Goal: Task Accomplishment & Management: Manage account settings

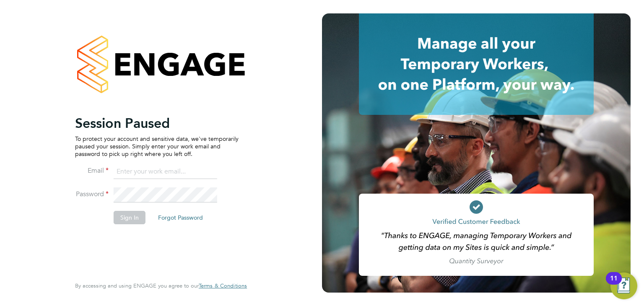
type input "lucy.vandergucht@buildrec.com"
click at [121, 215] on button "Sign In" at bounding box center [130, 217] width 32 height 13
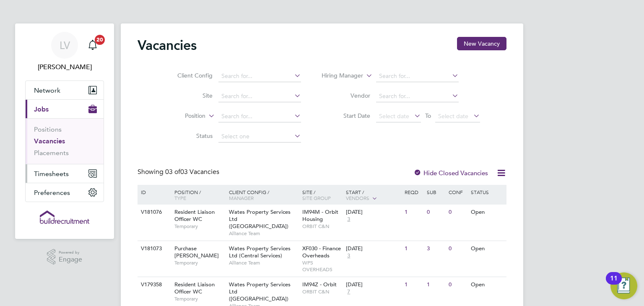
click at [76, 175] on button "Timesheets" at bounding box center [65, 173] width 78 height 18
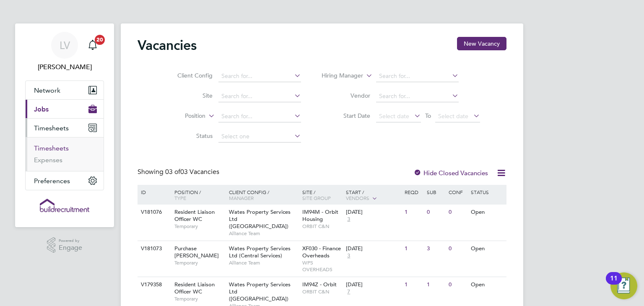
click at [52, 151] on link "Timesheets" at bounding box center [51, 148] width 35 height 8
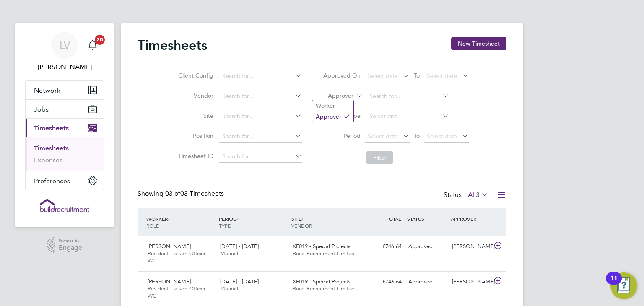
click at [355, 97] on icon at bounding box center [355, 94] width 0 height 8
click at [347, 103] on li "Worker" at bounding box center [333, 105] width 41 height 11
click at [384, 95] on input at bounding box center [408, 97] width 83 height 12
click at [415, 127] on li "Chev onne Mccann" at bounding box center [407, 130] width 83 height 11
type input "[PERSON_NAME]"
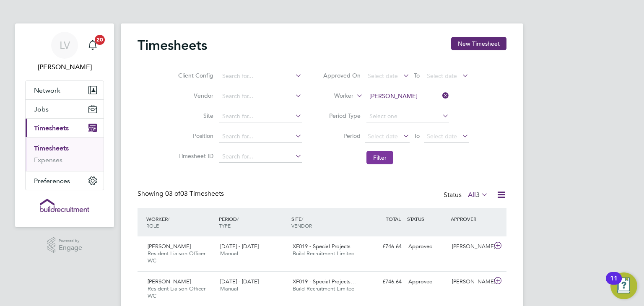
click at [368, 151] on button "Filter" at bounding box center [380, 157] width 27 height 13
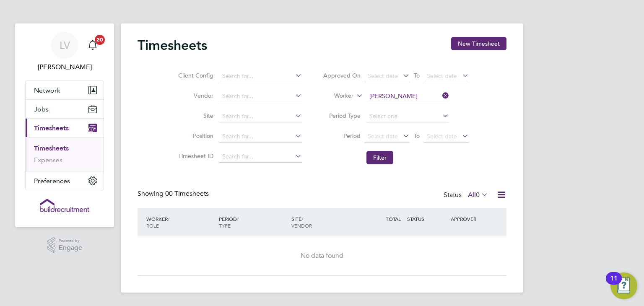
click at [476, 196] on span "0" at bounding box center [478, 195] width 4 height 8
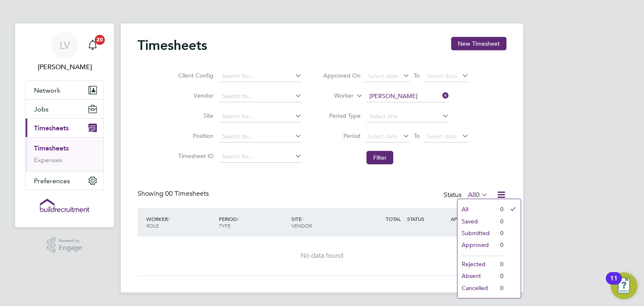
drag, startPoint x: 477, startPoint y: 180, endPoint x: 476, endPoint y: 175, distance: 4.3
click at [477, 179] on div "Timesheets New Timesheet Client Config Vendor Site Position Timesheet ID Approv…" at bounding box center [322, 156] width 369 height 239
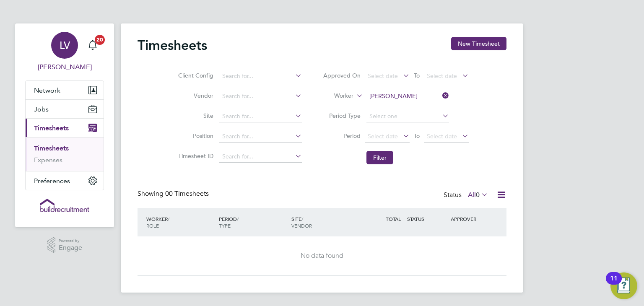
click at [74, 55] on app-avatar "LV" at bounding box center [64, 45] width 27 height 27
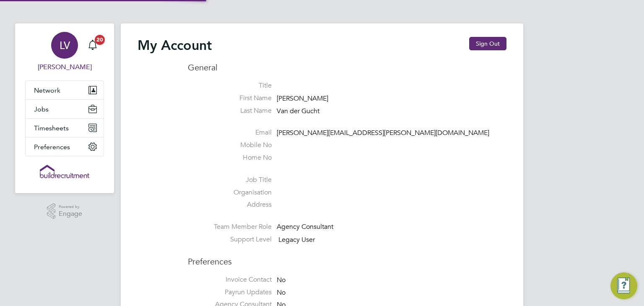
type input "lucy.vandergucht@buildrec.com"
click at [478, 39] on button "Sign Out" at bounding box center [488, 43] width 37 height 13
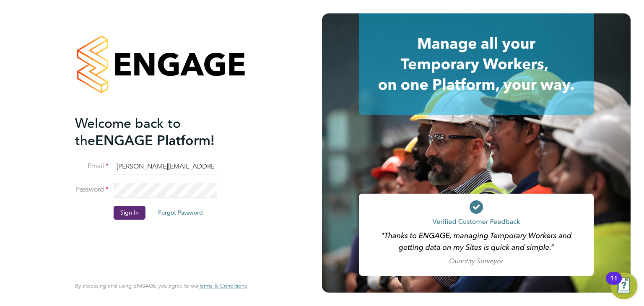
drag, startPoint x: 162, startPoint y: 168, endPoint x: 171, endPoint y: 172, distance: 10.7
click at [162, 168] on input "lucy.vandergucht@buildrec.com" at bounding box center [166, 166] width 104 height 15
type input "ryan.smart@buildrec.com"
click at [133, 212] on button "Sign In" at bounding box center [130, 212] width 32 height 13
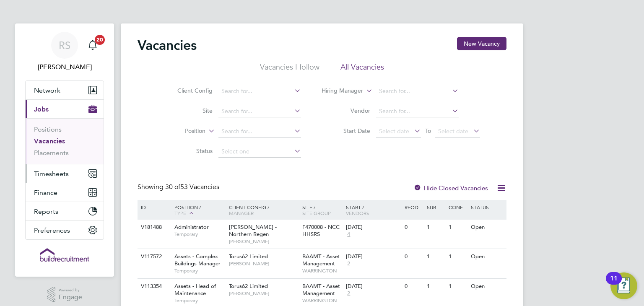
click at [65, 175] on span "Timesheets" at bounding box center [51, 174] width 35 height 8
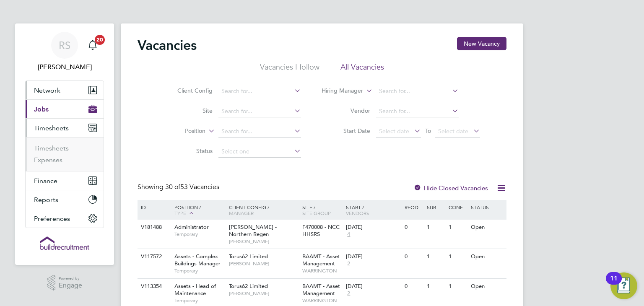
click at [65, 90] on button "Network" at bounding box center [65, 90] width 78 height 18
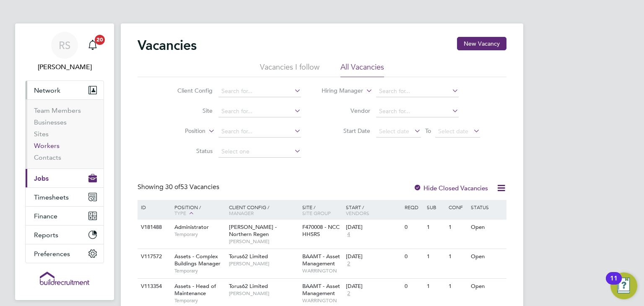
click at [47, 146] on link "Workers" at bounding box center [47, 146] width 26 height 8
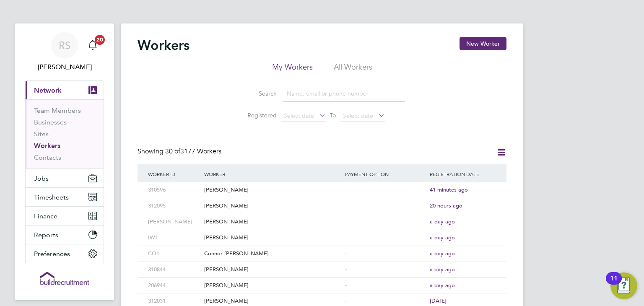
click at [337, 87] on input at bounding box center [344, 94] width 123 height 16
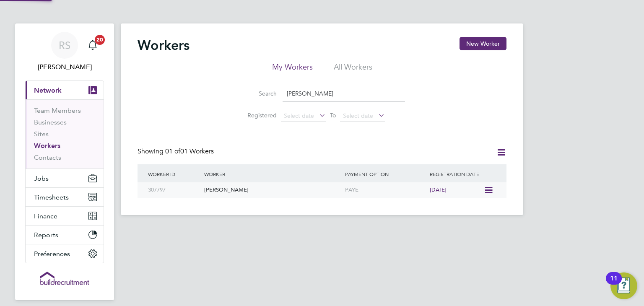
type input "janet k"
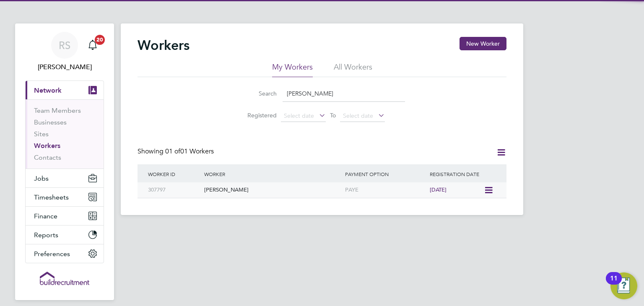
click at [342, 188] on div "Janet Kennally" at bounding box center [272, 191] width 141 height 16
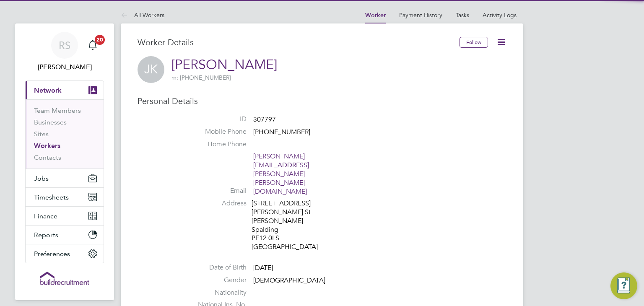
click at [496, 39] on icon at bounding box center [501, 42] width 10 height 10
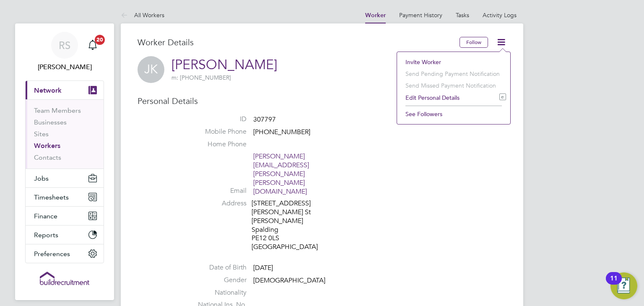
click at [433, 113] on li "See Followers" at bounding box center [454, 114] width 105 height 12
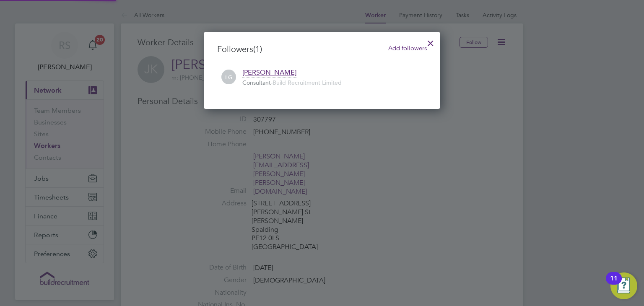
scroll to position [9, 185]
click at [430, 39] on div at bounding box center [430, 41] width 15 height 15
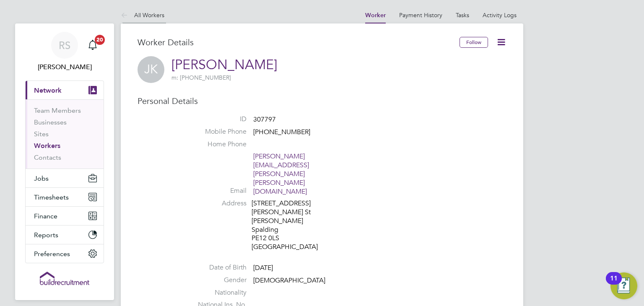
click at [139, 11] on link "All Workers" at bounding box center [143, 15] width 44 height 8
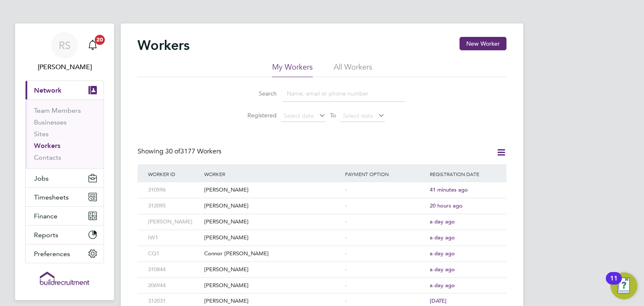
click at [324, 91] on input at bounding box center [344, 94] width 123 height 16
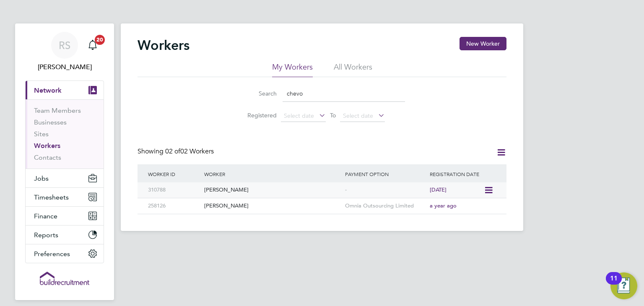
type input "chevo"
click at [256, 190] on div "Chevonne Mccann" at bounding box center [272, 191] width 141 height 16
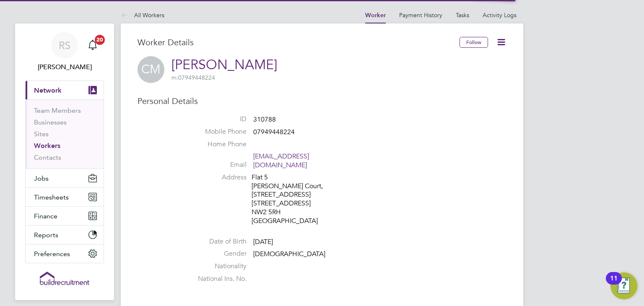
click at [502, 41] on icon at bounding box center [501, 42] width 10 height 10
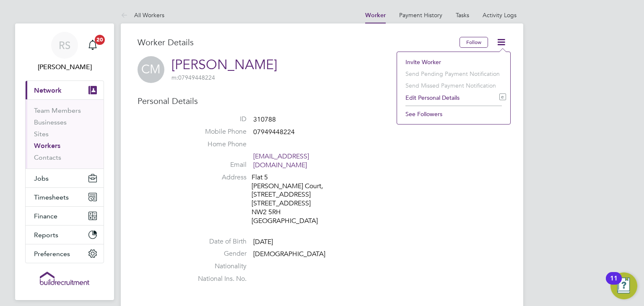
click at [437, 111] on li "See Followers" at bounding box center [454, 114] width 105 height 12
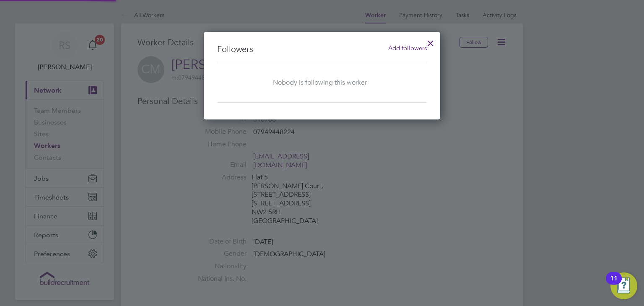
scroll to position [88, 237]
click at [411, 47] on span "Add followers" at bounding box center [408, 48] width 39 height 8
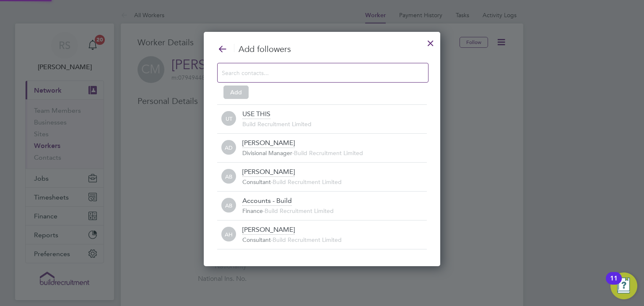
scroll to position [0, 0]
click at [333, 73] on input at bounding box center [316, 72] width 189 height 11
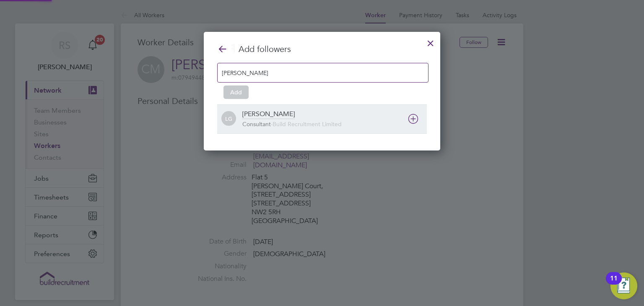
scroll to position [9, 185]
type input "[PERSON_NAME]"
click at [301, 116] on div "[PERSON_NAME] der Gucht Consultant - Build Recruitment Limited" at bounding box center [335, 119] width 185 height 18
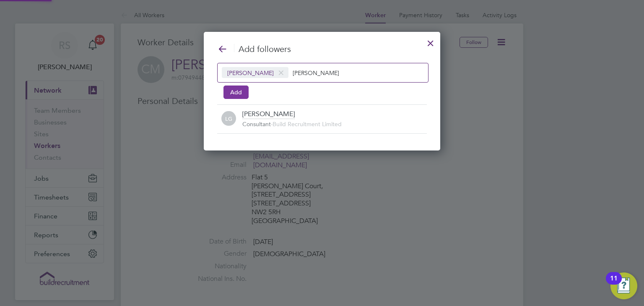
click at [232, 89] on button "Add" at bounding box center [236, 92] width 25 height 13
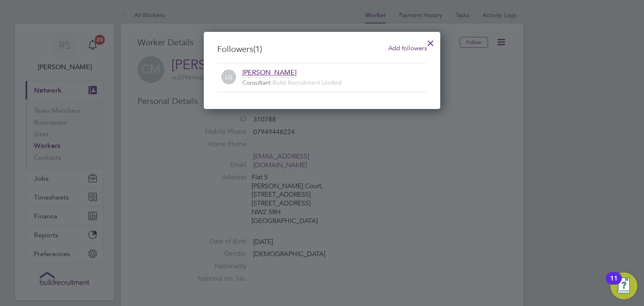
click at [432, 42] on div at bounding box center [430, 41] width 15 height 15
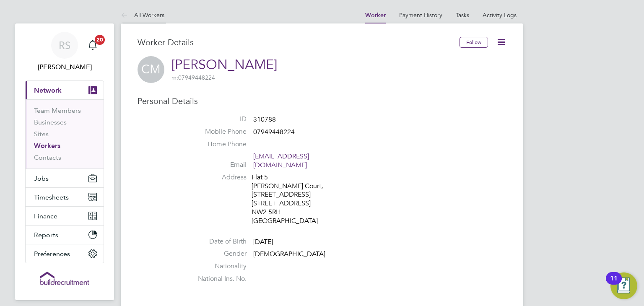
click at [164, 19] on li "All Workers" at bounding box center [143, 15] width 44 height 17
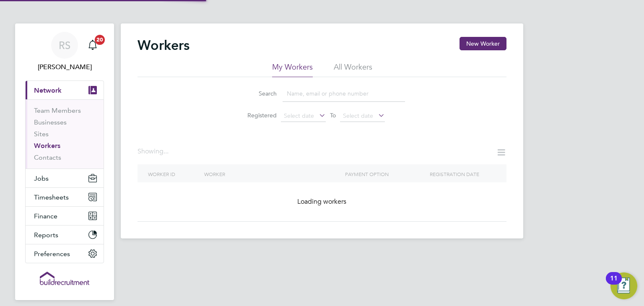
click at [160, 14] on app-barbie "Workers New Worker My Workers All Workers Search Registered Select date To Sele…" at bounding box center [322, 119] width 403 height 239
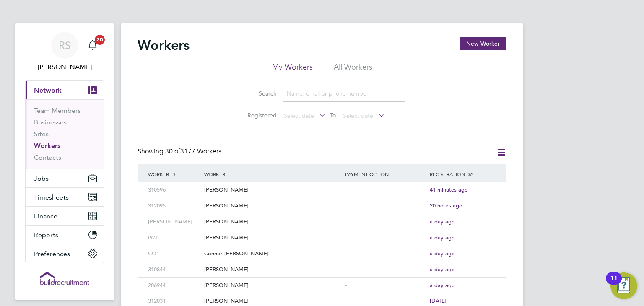
drag, startPoint x: 306, startPoint y: 89, endPoint x: 310, endPoint y: 89, distance: 4.6
click at [306, 89] on input at bounding box center [344, 94] width 123 height 16
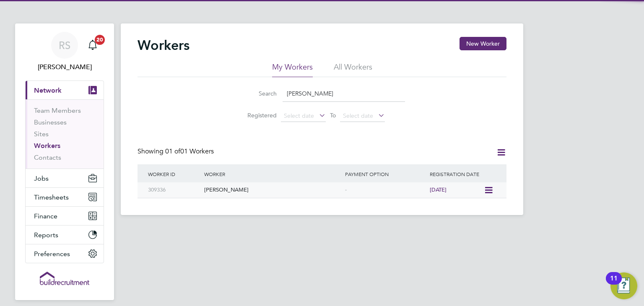
type input "[PERSON_NAME]"
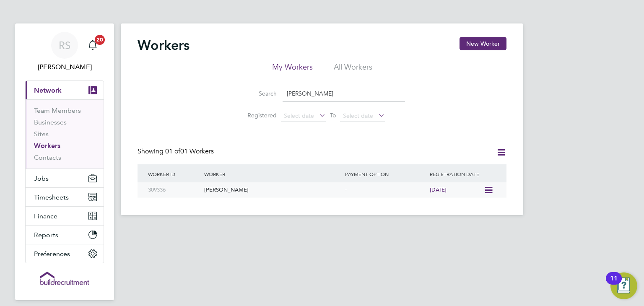
click at [255, 195] on div "[PERSON_NAME]" at bounding box center [272, 191] width 141 height 16
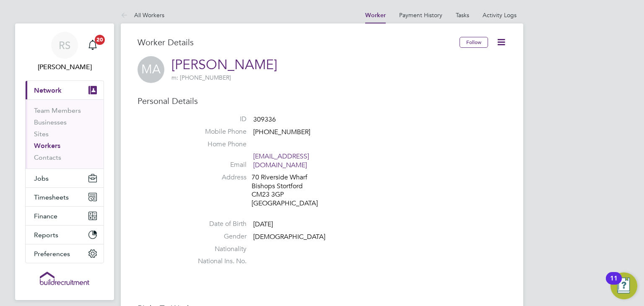
click at [500, 40] on icon at bounding box center [501, 42] width 10 height 10
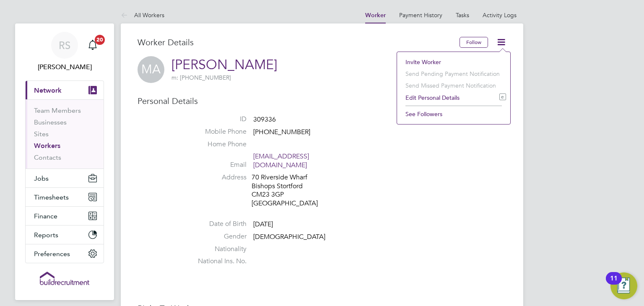
click at [420, 113] on li "See Followers" at bounding box center [454, 114] width 105 height 12
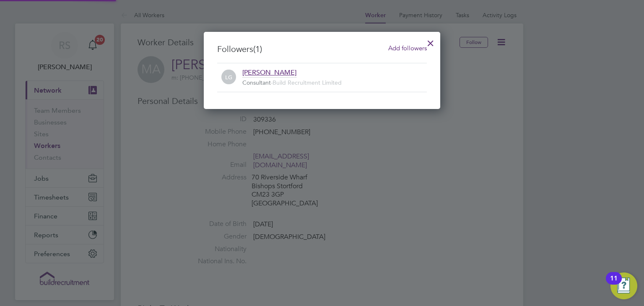
scroll to position [77, 237]
click at [433, 41] on div at bounding box center [430, 41] width 15 height 15
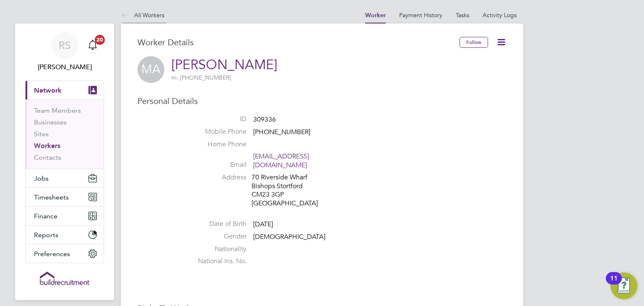
click at [133, 16] on link "All Workers" at bounding box center [143, 15] width 44 height 8
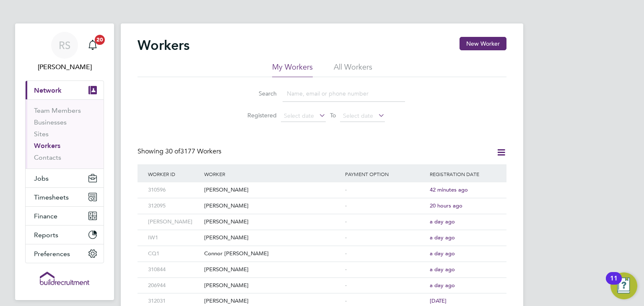
drag, startPoint x: 304, startPoint y: 94, endPoint x: 314, endPoint y: 93, distance: 9.7
click at [304, 94] on input at bounding box center [344, 94] width 123 height 16
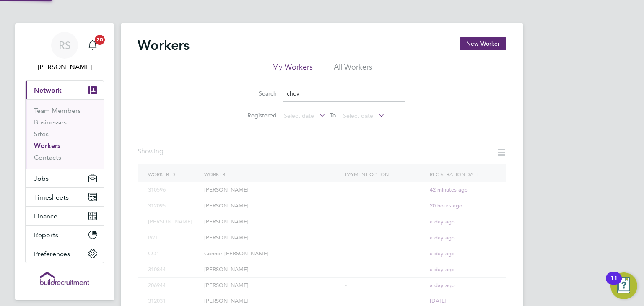
type input "chev"
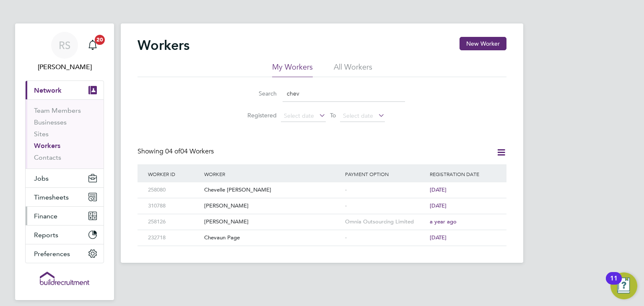
click at [56, 218] on span "Finance" at bounding box center [45, 216] width 23 height 8
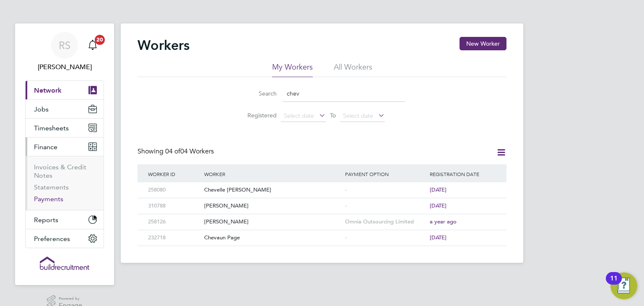
click at [60, 200] on link "Payments" at bounding box center [48, 199] width 29 height 8
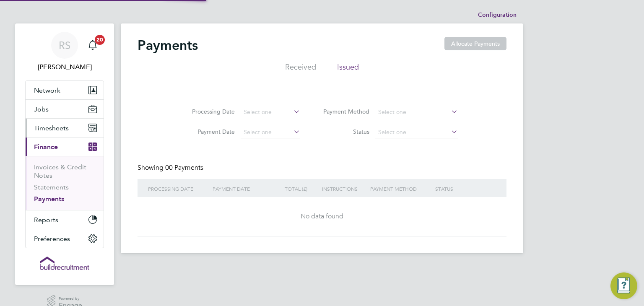
click at [63, 131] on span "Timesheets" at bounding box center [51, 128] width 35 height 8
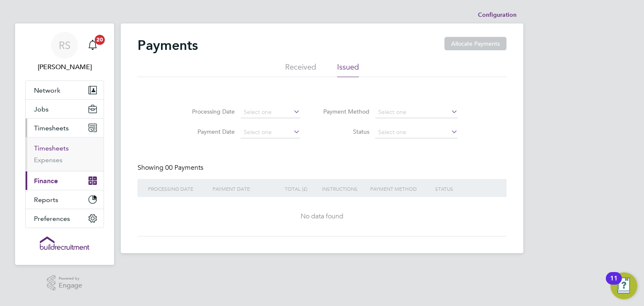
click at [57, 148] on link "Timesheets" at bounding box center [51, 148] width 35 height 8
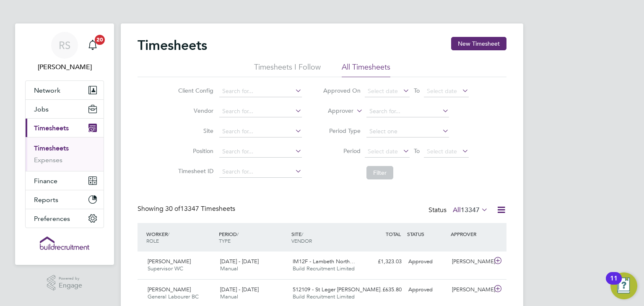
click at [354, 109] on li "Approver" at bounding box center [396, 112] width 167 height 20
click at [349, 113] on label "Approver" at bounding box center [335, 111] width 38 height 8
click at [347, 120] on li "Worker" at bounding box center [333, 120] width 41 height 11
click at [389, 109] on input at bounding box center [408, 112] width 83 height 12
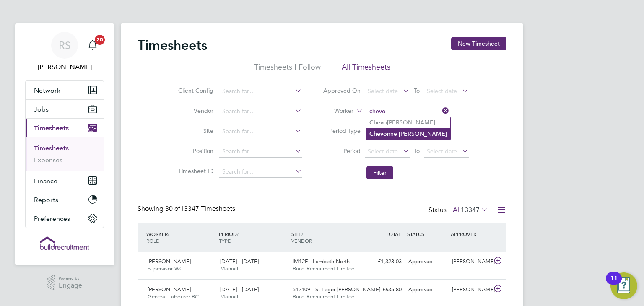
click at [398, 130] on li "Chevo nne Mccann" at bounding box center [408, 133] width 84 height 11
type input "Chevonne Mccann"
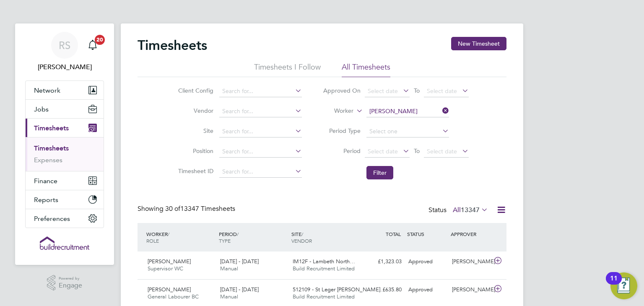
click at [379, 165] on li "Filter" at bounding box center [396, 173] width 167 height 22
click at [379, 170] on button "Filter" at bounding box center [380, 172] width 27 height 13
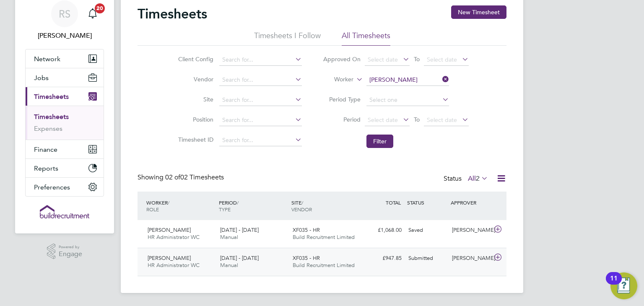
click at [283, 267] on div "20 - 26 Sep 2025 Manual" at bounding box center [253, 262] width 73 height 21
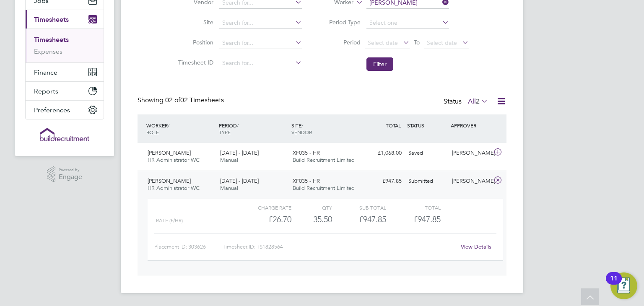
click at [473, 247] on link "View Details" at bounding box center [476, 246] width 31 height 7
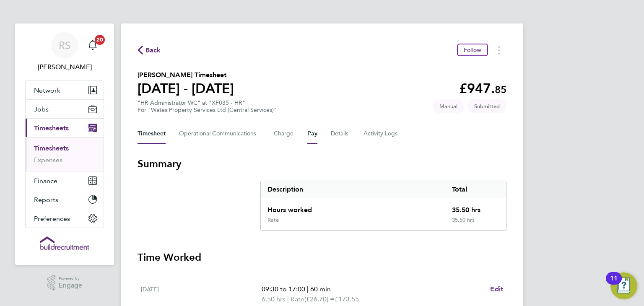
click at [308, 133] on button "Pay" at bounding box center [313, 134] width 10 height 20
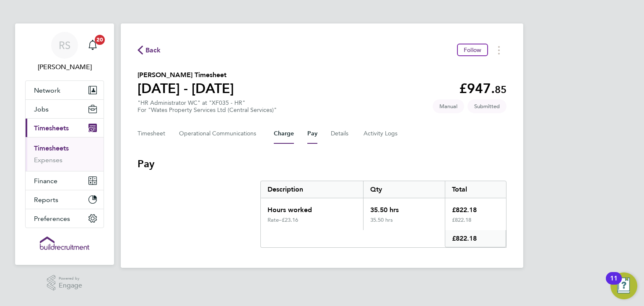
click at [287, 132] on button "Charge" at bounding box center [284, 134] width 20 height 20
click at [369, 133] on Logs-tab "Activity Logs" at bounding box center [381, 134] width 35 height 20
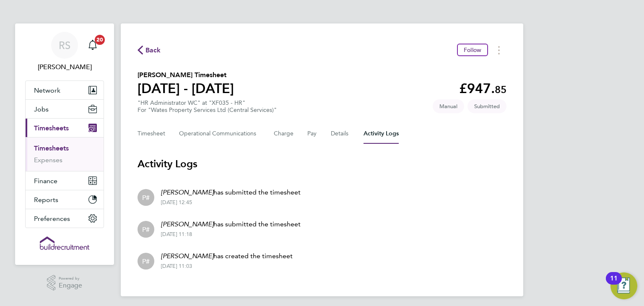
click at [222, 78] on h2 "Chevonne Mccann's Timesheet" at bounding box center [186, 75] width 97 height 10
click at [136, 54] on div "Back Follow Chevonne Mccann's Timesheet 20 - 26 Sept 2025 £947. 85 "HR Administ…" at bounding box center [322, 159] width 403 height 273
click at [139, 52] on icon "button" at bounding box center [140, 50] width 5 height 9
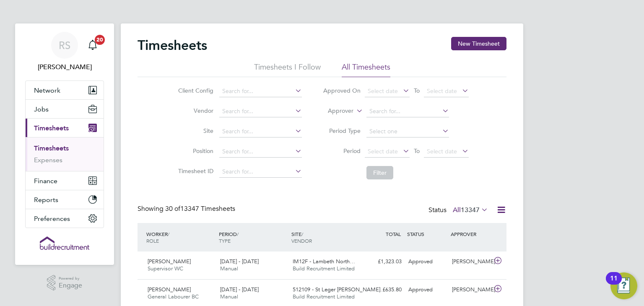
click at [352, 111] on label "Approver" at bounding box center [335, 111] width 38 height 8
click at [347, 115] on ul "Worker Approver" at bounding box center [333, 126] width 42 height 23
click at [344, 120] on li "Approver" at bounding box center [396, 112] width 167 height 20
click at [347, 112] on label "Approver" at bounding box center [335, 111] width 38 height 8
click at [344, 120] on li "Worker" at bounding box center [333, 120] width 41 height 11
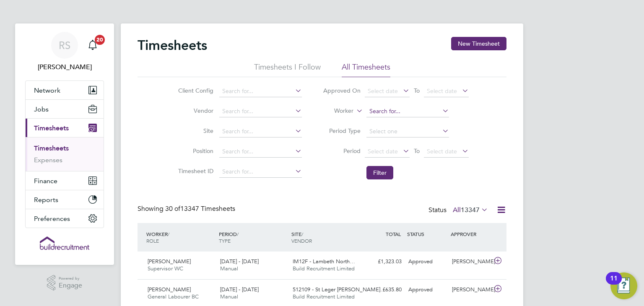
click at [388, 111] on input at bounding box center [408, 112] width 83 height 12
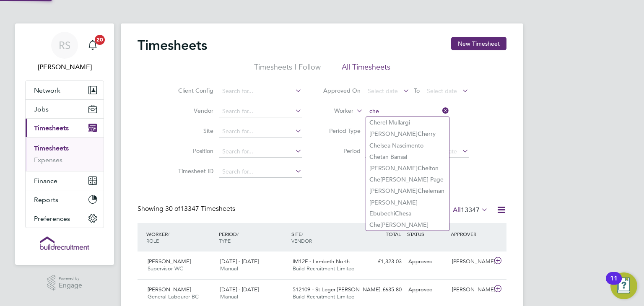
type input "che"
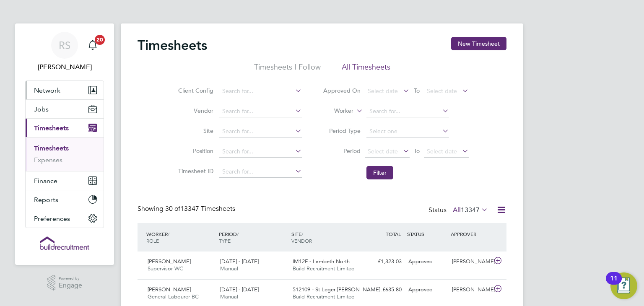
click at [74, 85] on button "Network" at bounding box center [65, 90] width 78 height 18
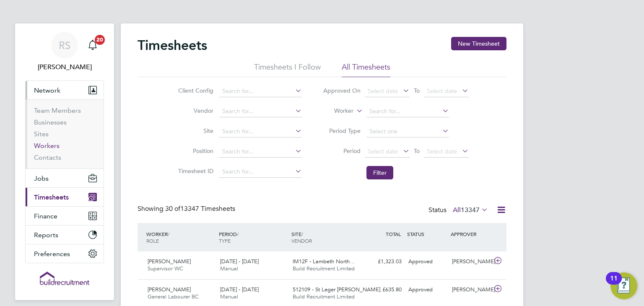
click at [53, 145] on link "Workers" at bounding box center [47, 146] width 26 height 8
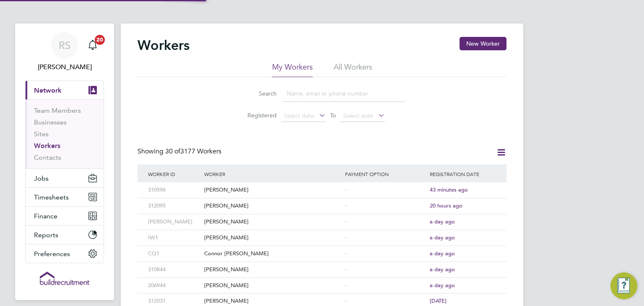
click at [337, 95] on input at bounding box center [344, 94] width 123 height 16
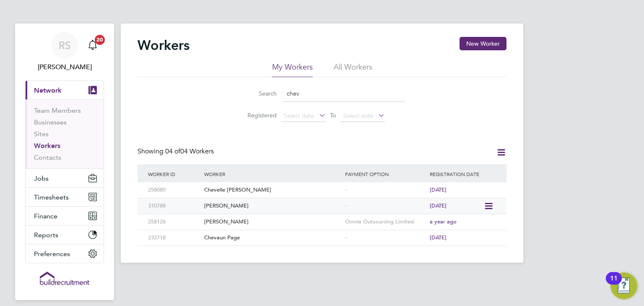
type input "chev"
click at [266, 208] on div "Chevonne Mccann" at bounding box center [272, 206] width 141 height 16
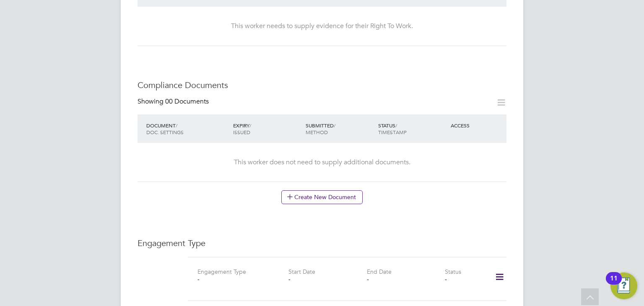
scroll to position [462, 0]
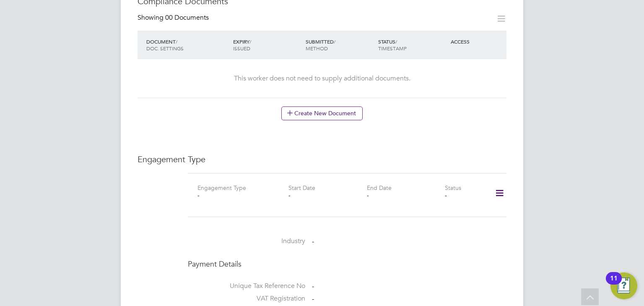
click at [494, 187] on div at bounding box center [497, 195] width 26 height 23
click at [495, 187] on icon at bounding box center [500, 193] width 15 height 19
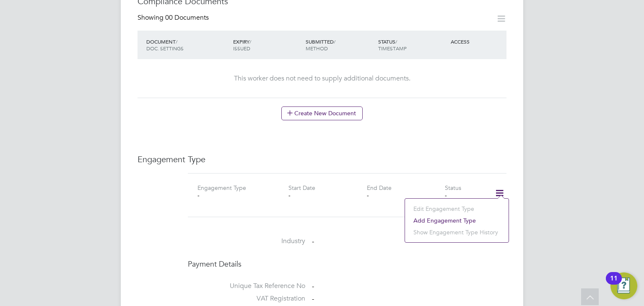
click at [451, 221] on li "Add Engagement Type" at bounding box center [457, 221] width 95 height 12
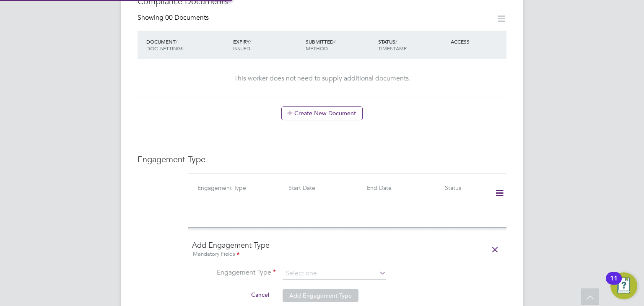
scroll to position [587, 0]
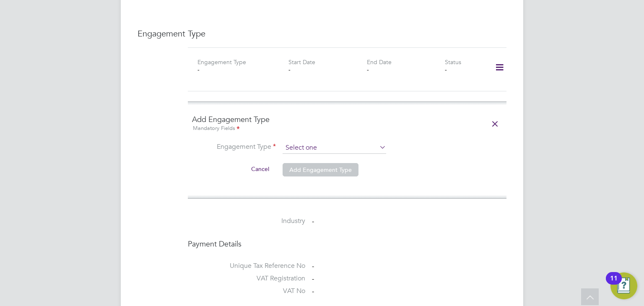
click at [320, 142] on input at bounding box center [335, 148] width 104 height 12
click at [321, 184] on li "Umbrella" at bounding box center [335, 187] width 104 height 12
type input "Umbrella"
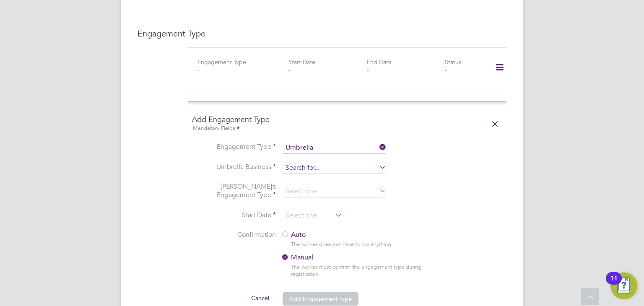
click at [318, 162] on input at bounding box center [335, 168] width 104 height 12
click at [326, 171] on li "Omnia Outsourcing Limited" at bounding box center [335, 171] width 104 height 12
type input "Omnia Outsourcing Limited"
click at [326, 186] on input at bounding box center [335, 192] width 104 height 12
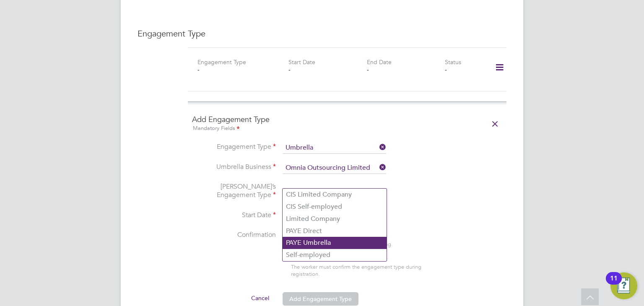
click at [361, 245] on li "PAYE Umbrella" at bounding box center [335, 243] width 104 height 12
type input "PAYE Umbrella"
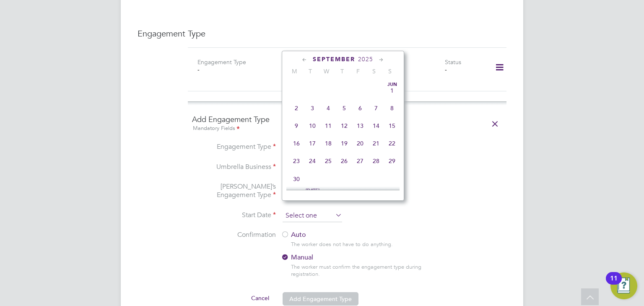
click at [295, 210] on input at bounding box center [313, 216] width 60 height 13
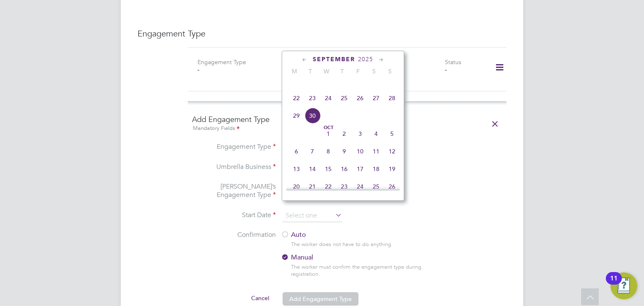
click at [300, 105] on span "22" at bounding box center [297, 98] width 16 height 16
type input "[DATE]"
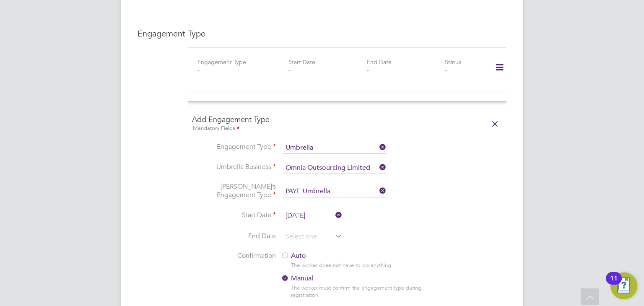
drag, startPoint x: 197, startPoint y: 218, endPoint x: 210, endPoint y: 218, distance: 13.0
click at [198, 218] on li "Start Date 22 Sep 2025" at bounding box center [347, 220] width 310 height 21
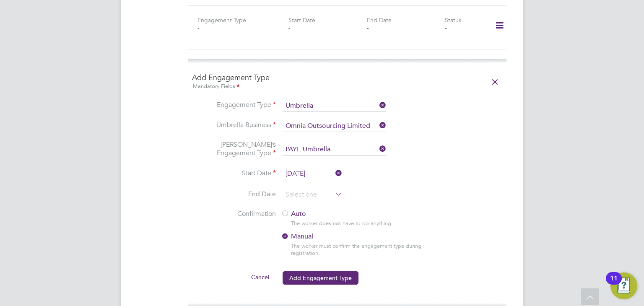
click at [290, 210] on label "Auto" at bounding box center [356, 214] width 151 height 9
click at [315, 271] on button "Add Engagement Type" at bounding box center [321, 277] width 76 height 13
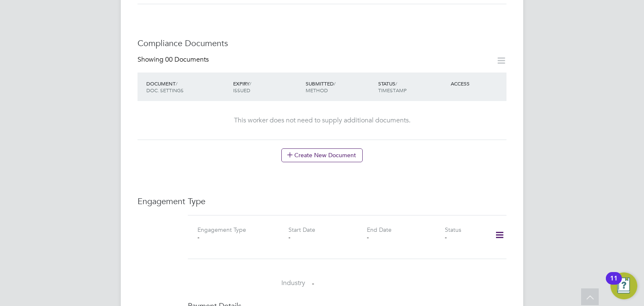
scroll to position [378, 0]
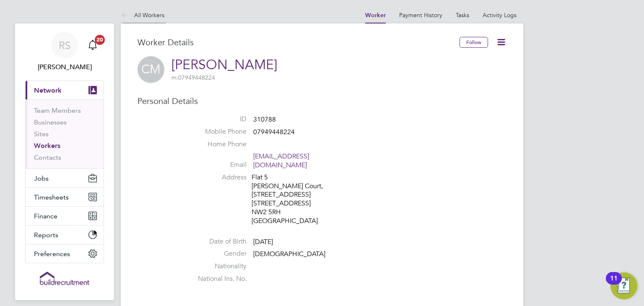
click at [146, 9] on li "All Workers" at bounding box center [143, 15] width 44 height 17
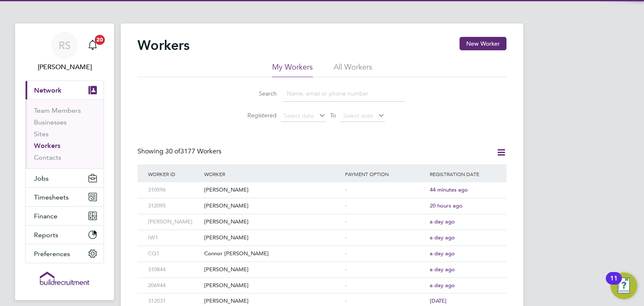
drag, startPoint x: 319, startPoint y: 90, endPoint x: 328, endPoint y: 86, distance: 9.8
click at [319, 90] on input at bounding box center [344, 94] width 123 height 16
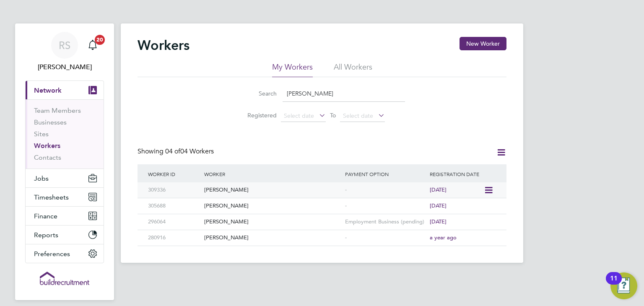
type input "[PERSON_NAME]"
click at [243, 193] on div "[PERSON_NAME]" at bounding box center [272, 191] width 141 height 16
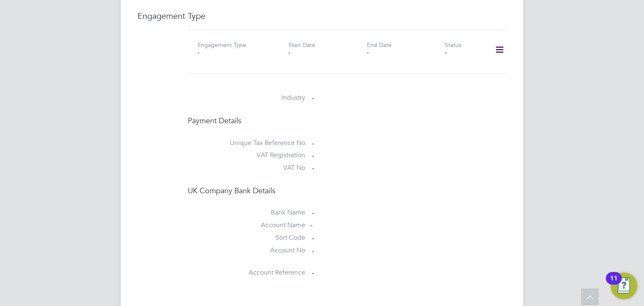
scroll to position [462, 0]
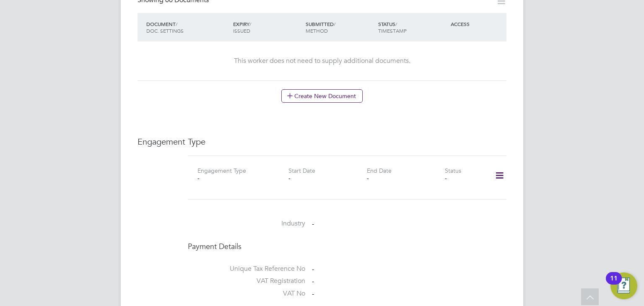
click at [498, 166] on icon at bounding box center [500, 175] width 15 height 19
click at [456, 204] on li "Add Engagement Type" at bounding box center [457, 203] width 95 height 12
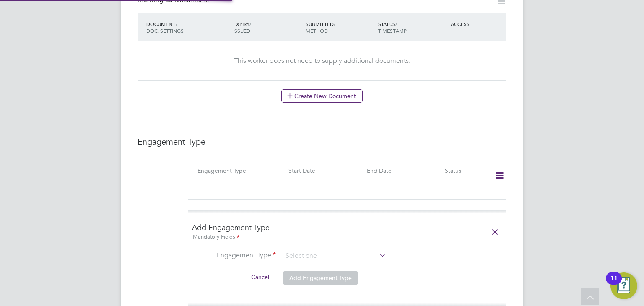
scroll to position [504, 0]
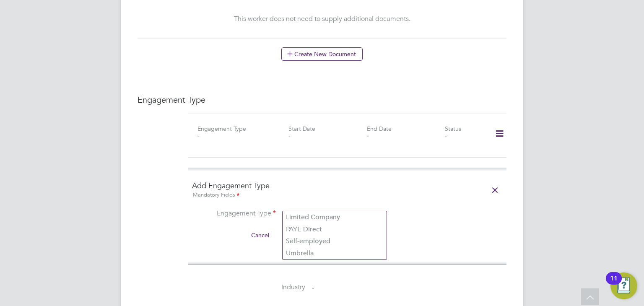
click at [338, 209] on input at bounding box center [335, 215] width 104 height 12
click at [319, 255] on li "Umbrella" at bounding box center [335, 254] width 104 height 12
type input "Umbrella"
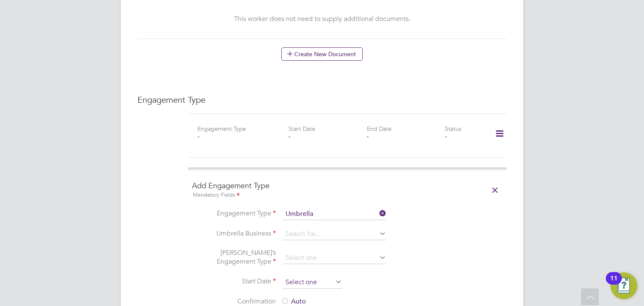
scroll to position [545, 0]
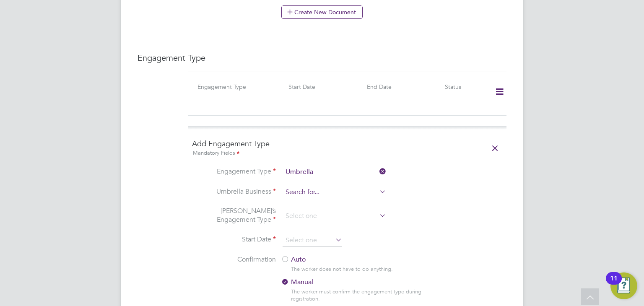
click at [310, 187] on input at bounding box center [335, 193] width 104 height 12
click at [375, 194] on li "Omni a Outsourcing Limited" at bounding box center [335, 196] width 104 height 12
type input "Omnia Outsourcing Limited"
click at [342, 211] on input at bounding box center [335, 217] width 104 height 12
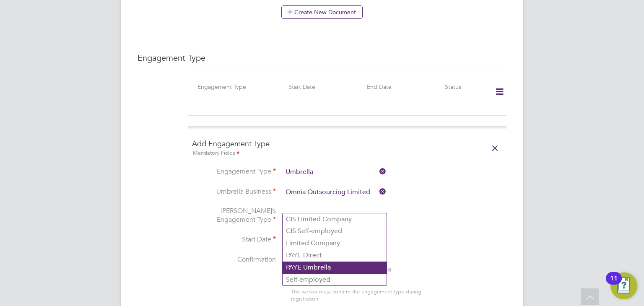
click at [342, 270] on li "PAYE Umbrella" at bounding box center [335, 268] width 104 height 12
type input "PAYE Umbrella"
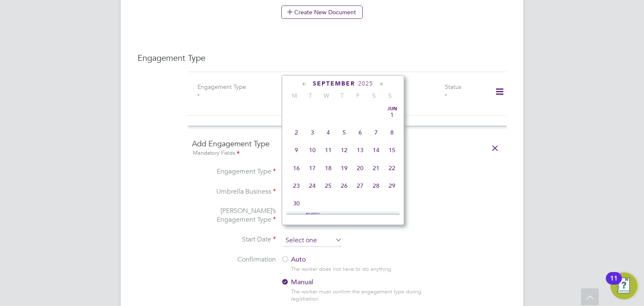
scroll to position [329, 0]
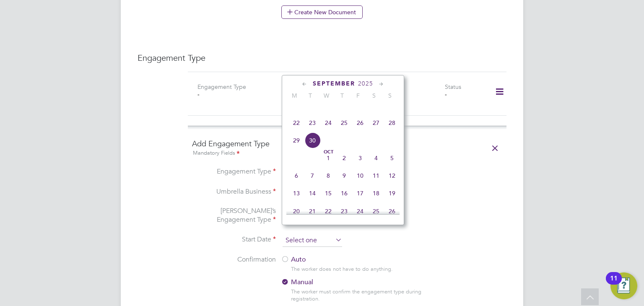
click at [303, 235] on input at bounding box center [313, 241] width 60 height 13
click at [295, 131] on span "22" at bounding box center [297, 123] width 16 height 16
type input "[DATE]"
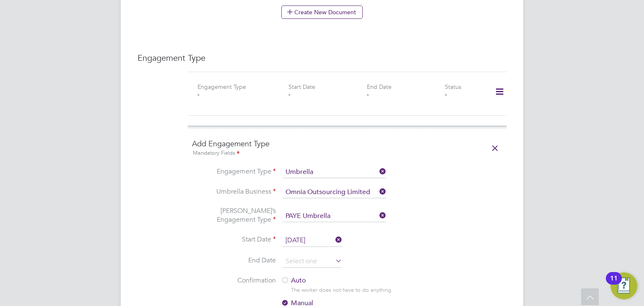
click at [296, 277] on label "Auto" at bounding box center [356, 281] width 151 height 9
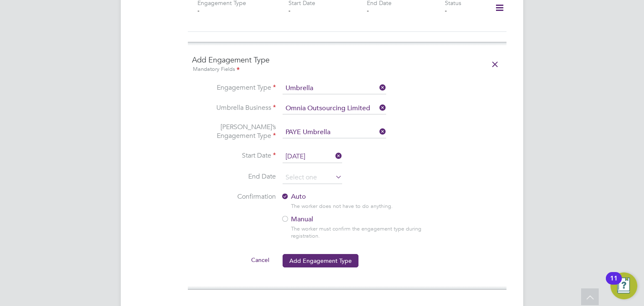
scroll to position [671, 0]
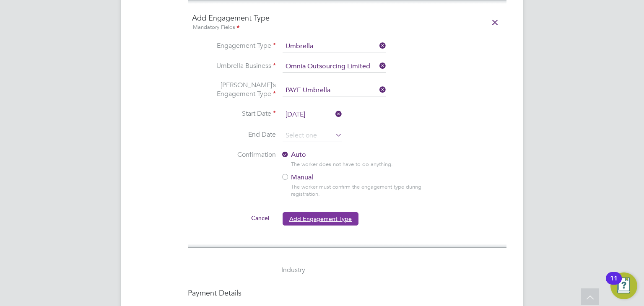
click at [309, 212] on button "Add Engagement Type" at bounding box center [321, 218] width 76 height 13
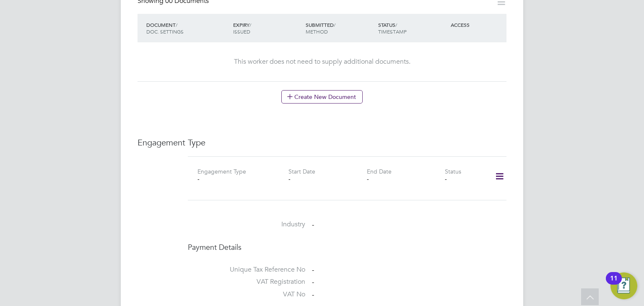
scroll to position [377, 0]
